Goal: Check status

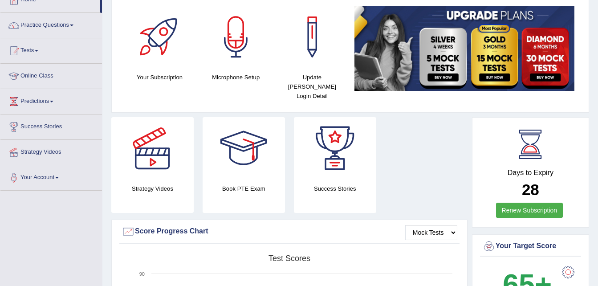
scroll to position [62, 0]
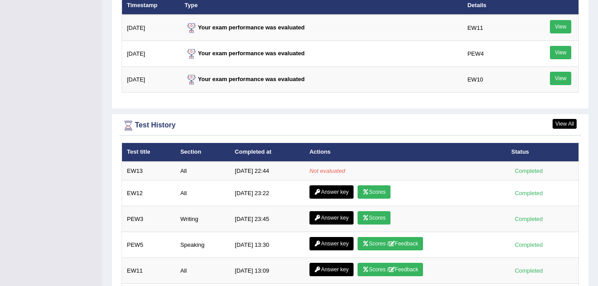
scroll to position [1136, 0]
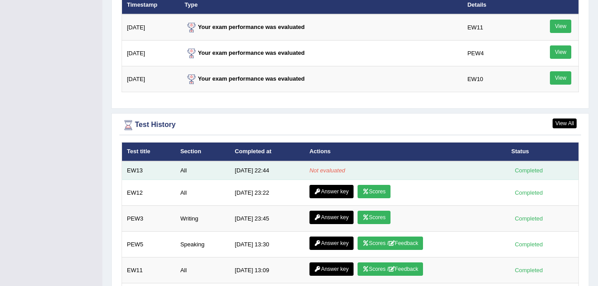
click at [325, 167] on em "Not evaluated" at bounding box center [328, 170] width 36 height 7
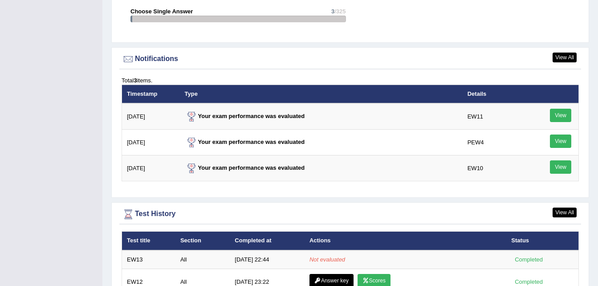
scroll to position [1029, 0]
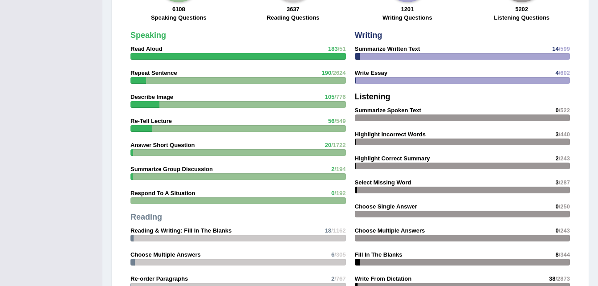
scroll to position [981, 0]
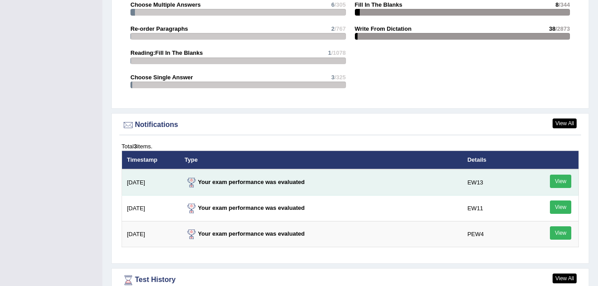
click at [555, 175] on link "View" at bounding box center [560, 181] width 21 height 13
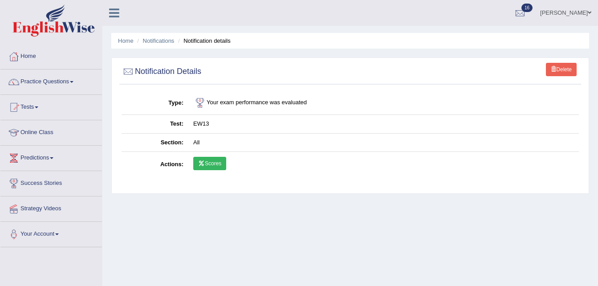
click at [211, 170] on link "Scores" at bounding box center [209, 163] width 33 height 13
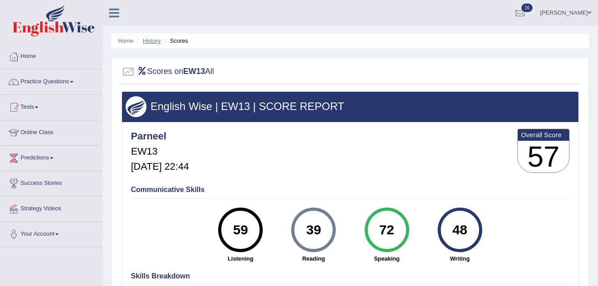
click at [156, 41] on link "History" at bounding box center [152, 40] width 18 height 7
